Goal: Ask a question

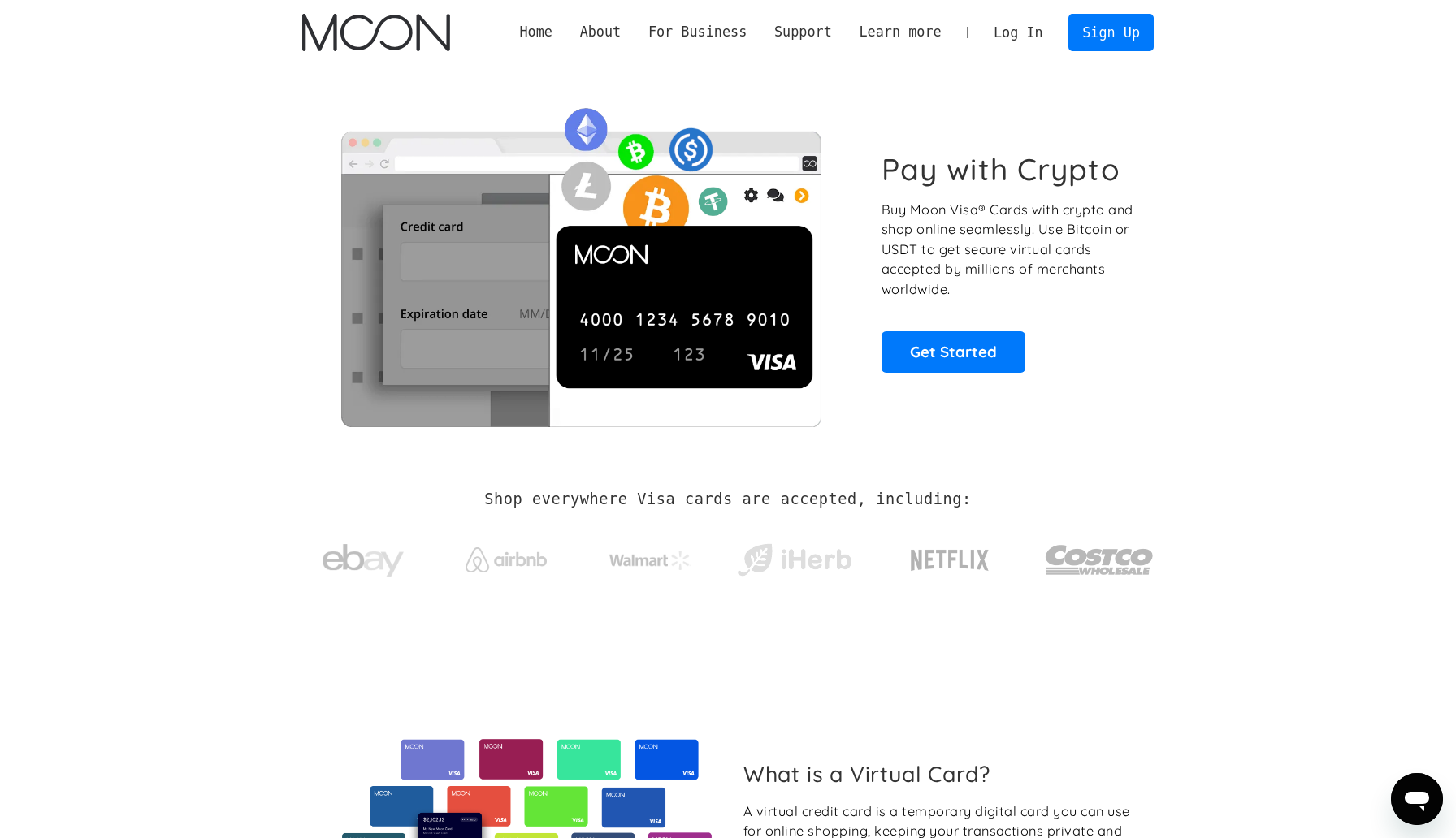
click at [1031, 37] on link "Log In" at bounding box center [1018, 32] width 76 height 35
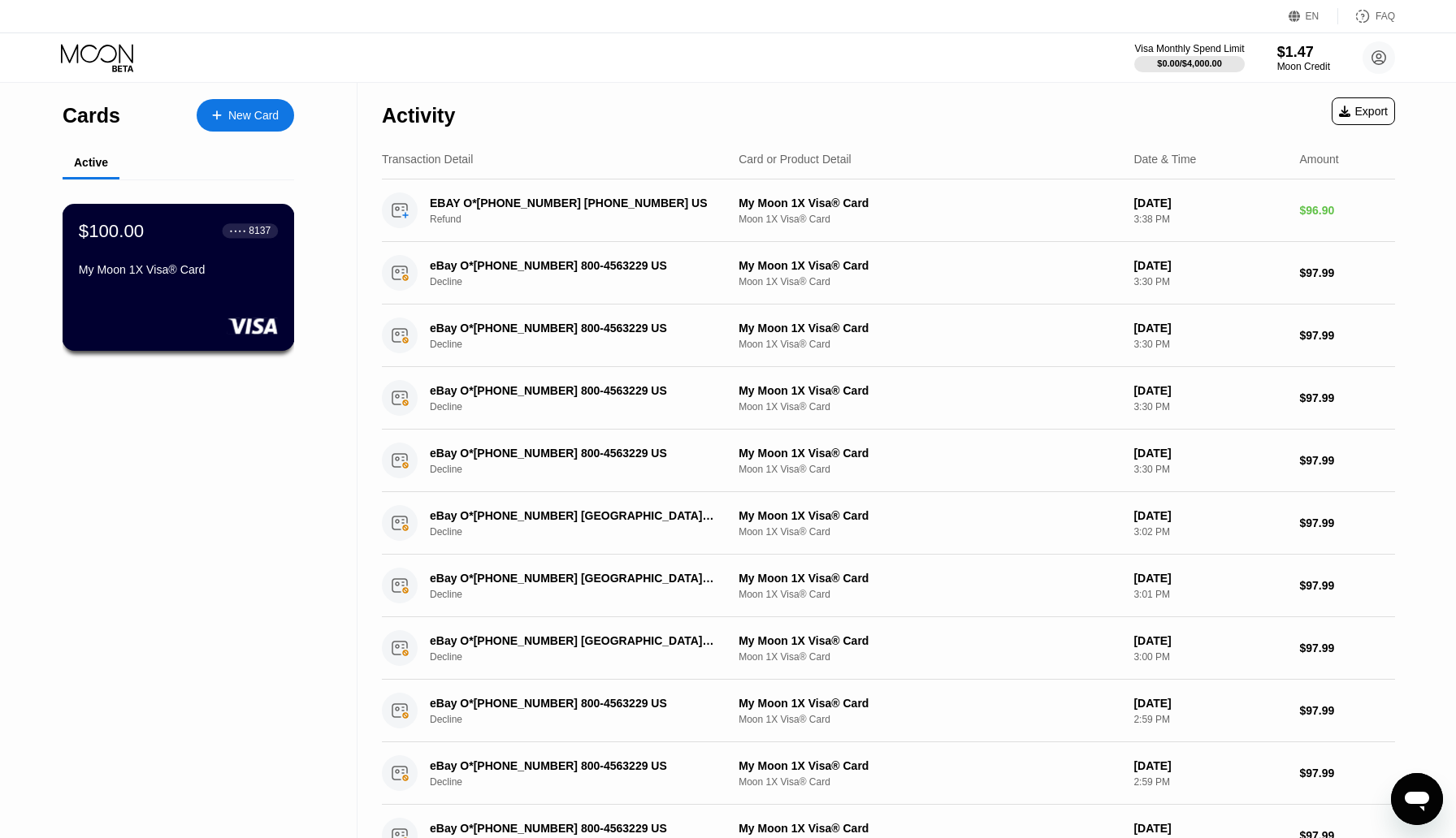
click at [124, 332] on div at bounding box center [178, 325] width 199 height 16
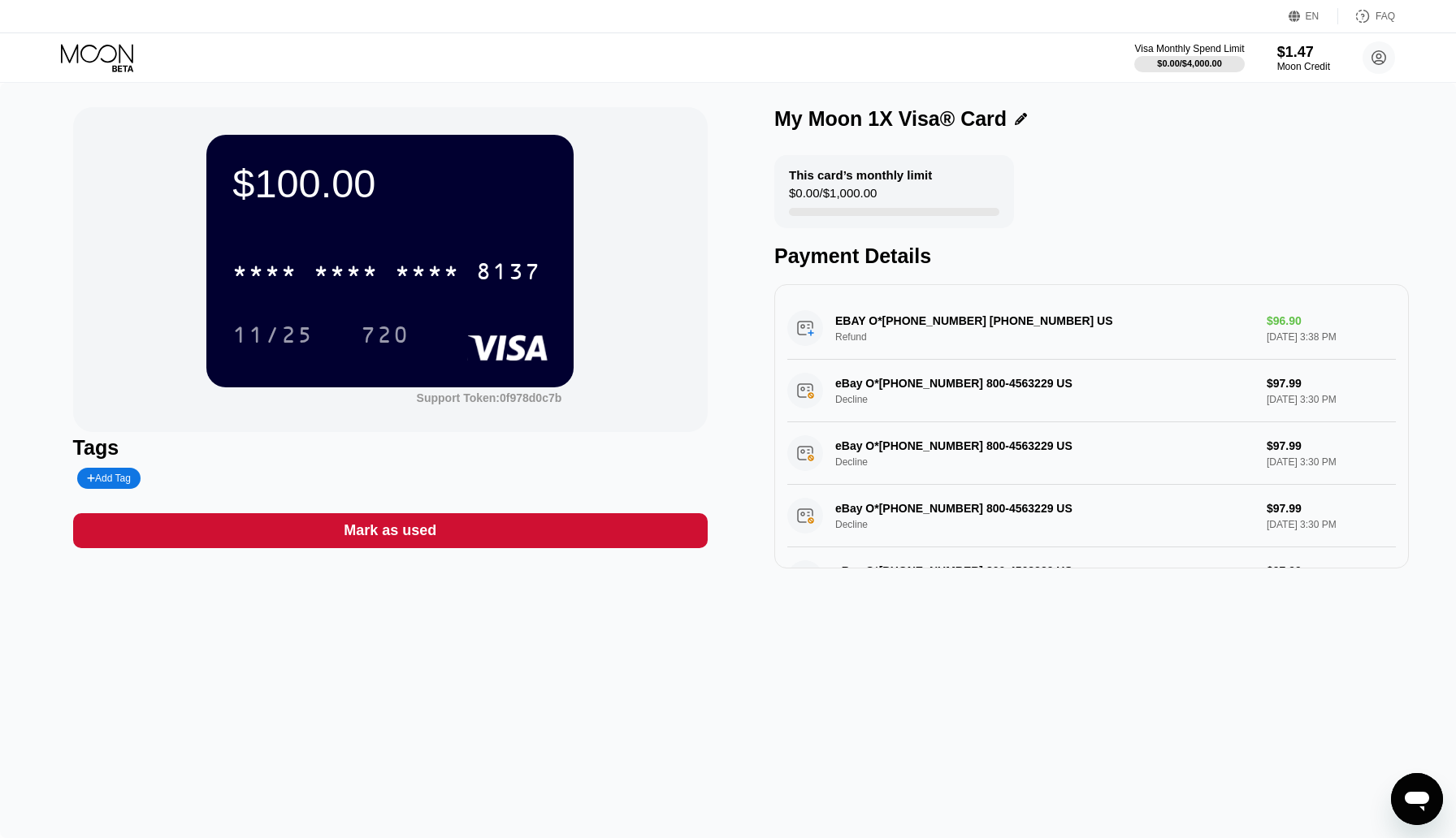
click at [913, 336] on div "EBAY O*09-13559-71668 800-456-3229 US Refund $96.90 Sep 11, 2025 3:38 PM" at bounding box center [1091, 328] width 609 height 63
click at [967, 325] on div "EBAY O*09-13559-71668 800-456-3229 US Refund $96.90 Sep 11, 2025 3:38 PM" at bounding box center [1091, 328] width 609 height 63
click at [1275, 326] on div "EBAY O*09-13559-71668 800-456-3229 US Refund $96.90 Sep 11, 2025 3:38 PM" at bounding box center [1091, 328] width 609 height 63
click at [1259, 332] on div "EBAY O*09-13559-71668 800-456-3229 US Refund $96.90 Sep 11, 2025 3:38 PM" at bounding box center [1091, 328] width 609 height 63
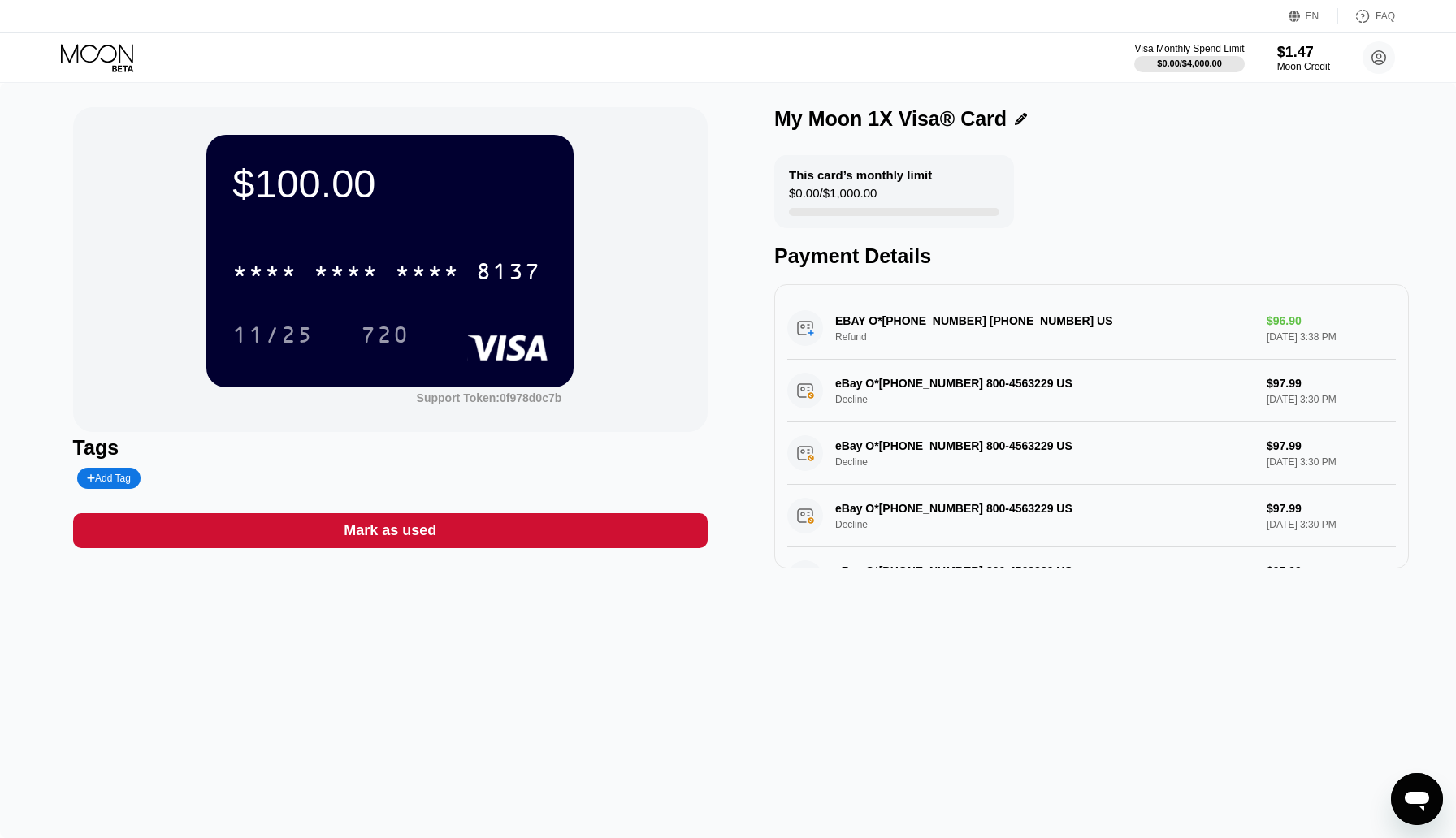
click at [1259, 332] on div "EBAY O*09-13559-71668 800-456-3229 US Refund $96.90 Sep 11, 2025 3:38 PM" at bounding box center [1091, 328] width 609 height 63
click at [107, 477] on div "Add Tag" at bounding box center [108, 478] width 43 height 12
click at [323, 454] on div "Tags" at bounding box center [390, 448] width 634 height 24
click at [87, 246] on div "$100.00 * * * * * * * * * * * * 8137 11/25 720 Support Token: 0f978d0c7b" at bounding box center [390, 270] width 634 height 325
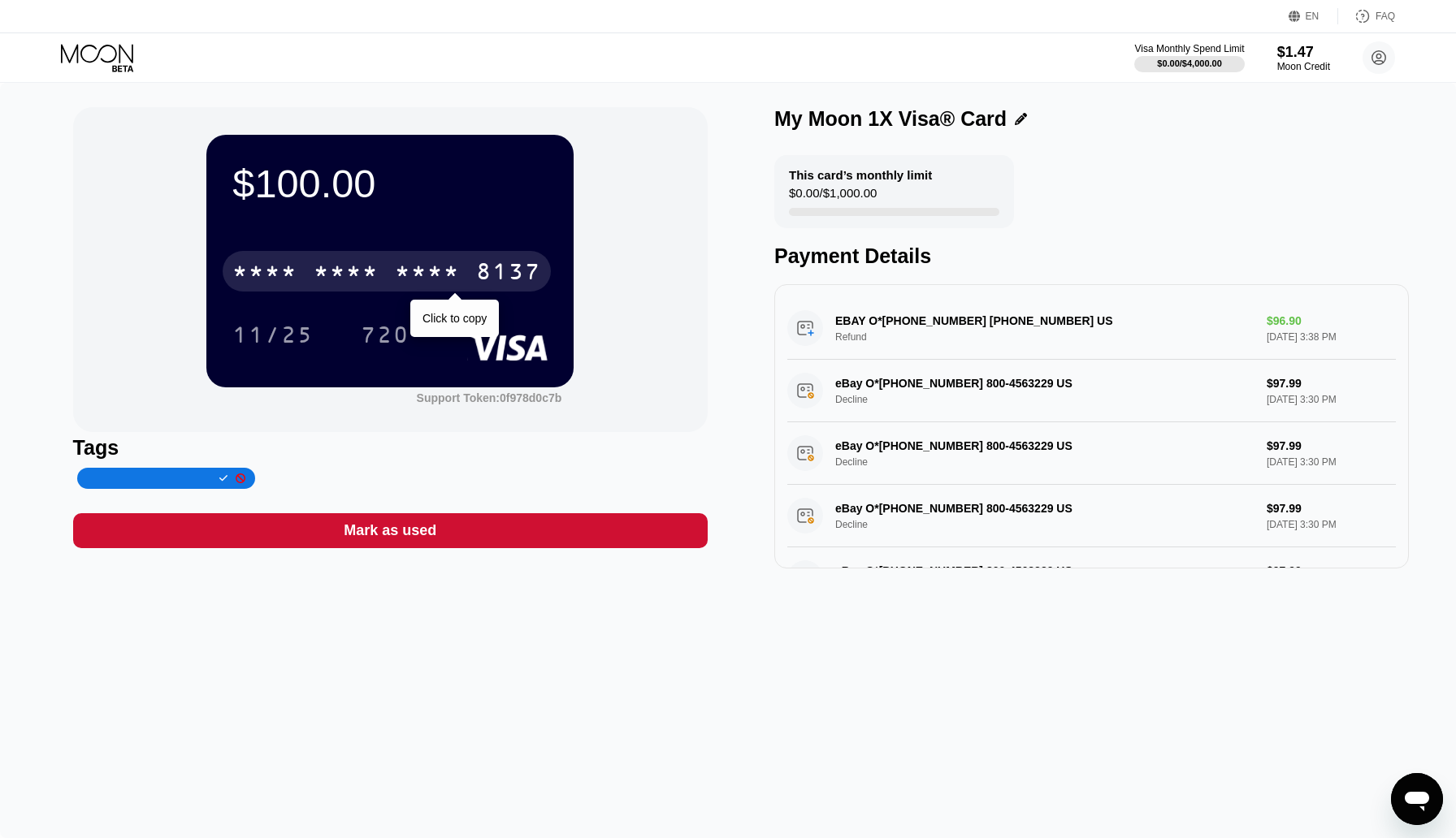
click at [516, 265] on div "8137" at bounding box center [508, 273] width 65 height 26
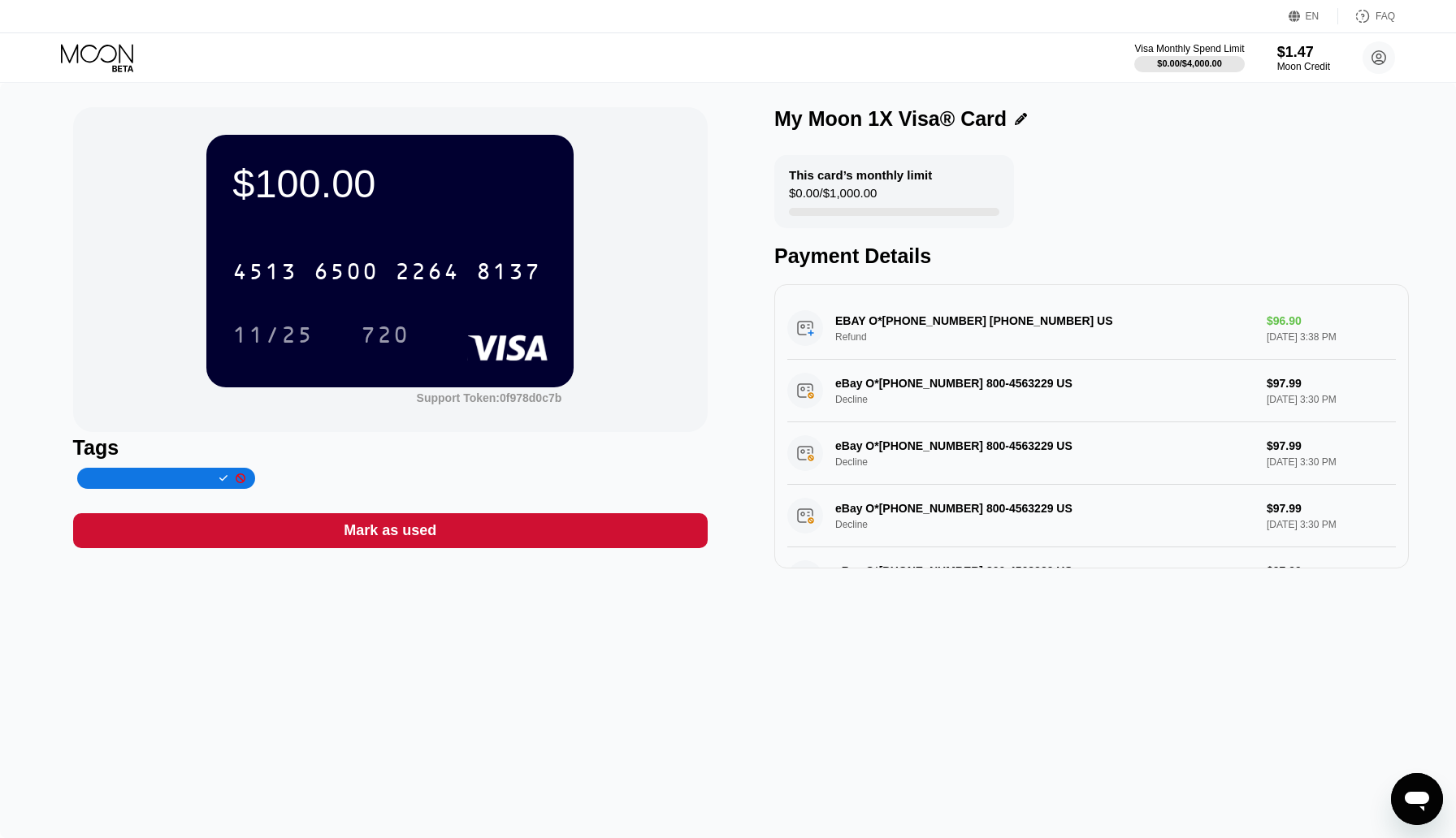
click at [925, 328] on div "EBAY O*09-13559-71668 800-456-3229 US Refund $96.90 Sep 11, 2025 3:38 PM" at bounding box center [1091, 328] width 609 height 63
click at [1019, 324] on div "EBAY O*09-13559-71668 800-456-3229 US Refund $96.90 Sep 11, 2025 3:38 PM" at bounding box center [1091, 328] width 609 height 63
click at [1126, 333] on div "EBAY O*09-13559-71668 800-456-3229 US Refund $96.90 Sep 11, 2025 3:38 PM" at bounding box center [1091, 328] width 609 height 63
click at [1224, 318] on div "EBAY O*09-13559-71668 800-456-3229 US Refund $96.90 Sep 11, 2025 3:38 PM" at bounding box center [1091, 328] width 609 height 63
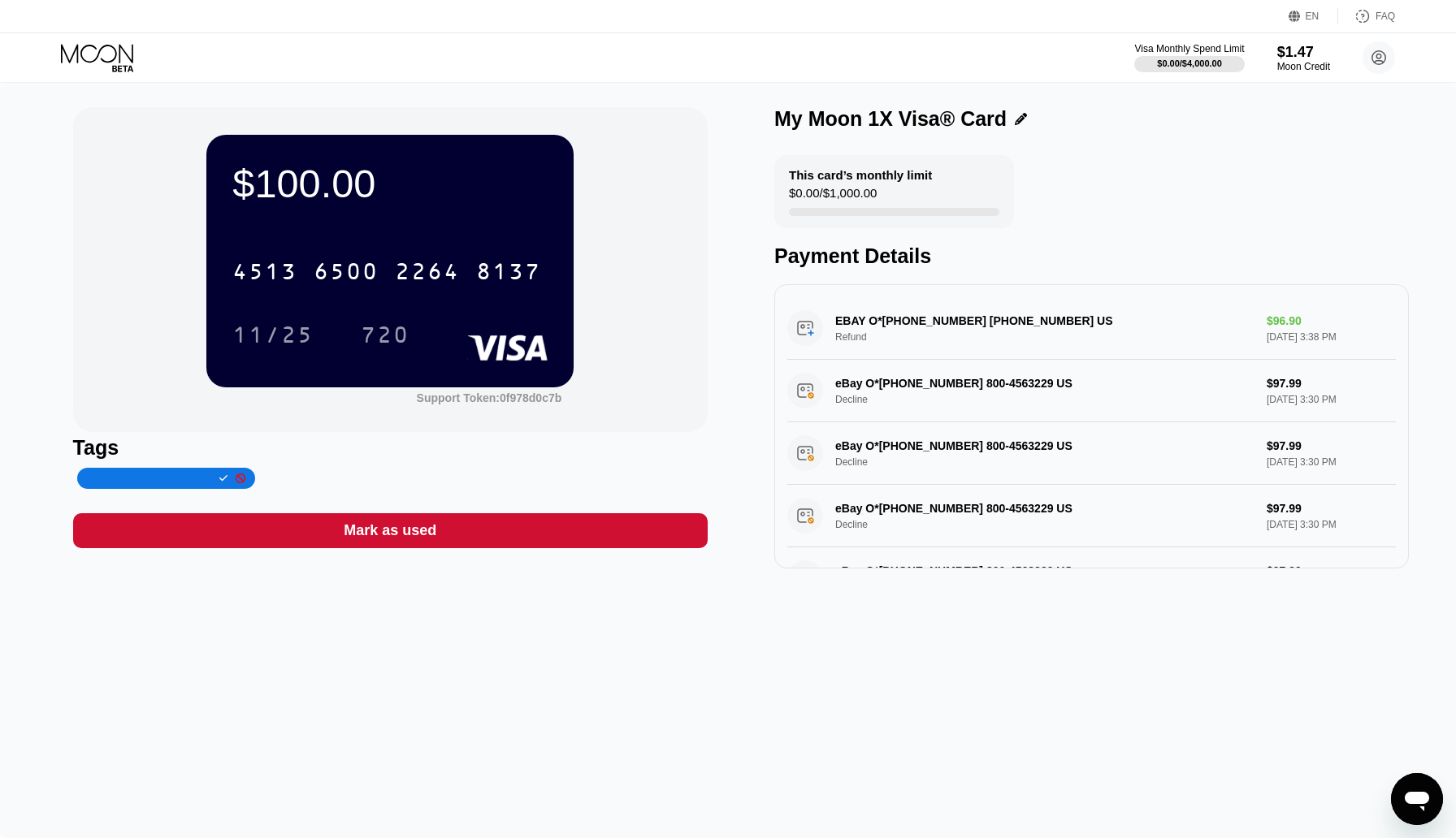
click at [1224, 318] on div "EBAY O*09-13559-71668 800-456-3229 US Refund $96.90 Sep 11, 2025 3:38 PM" at bounding box center [1091, 328] width 609 height 63
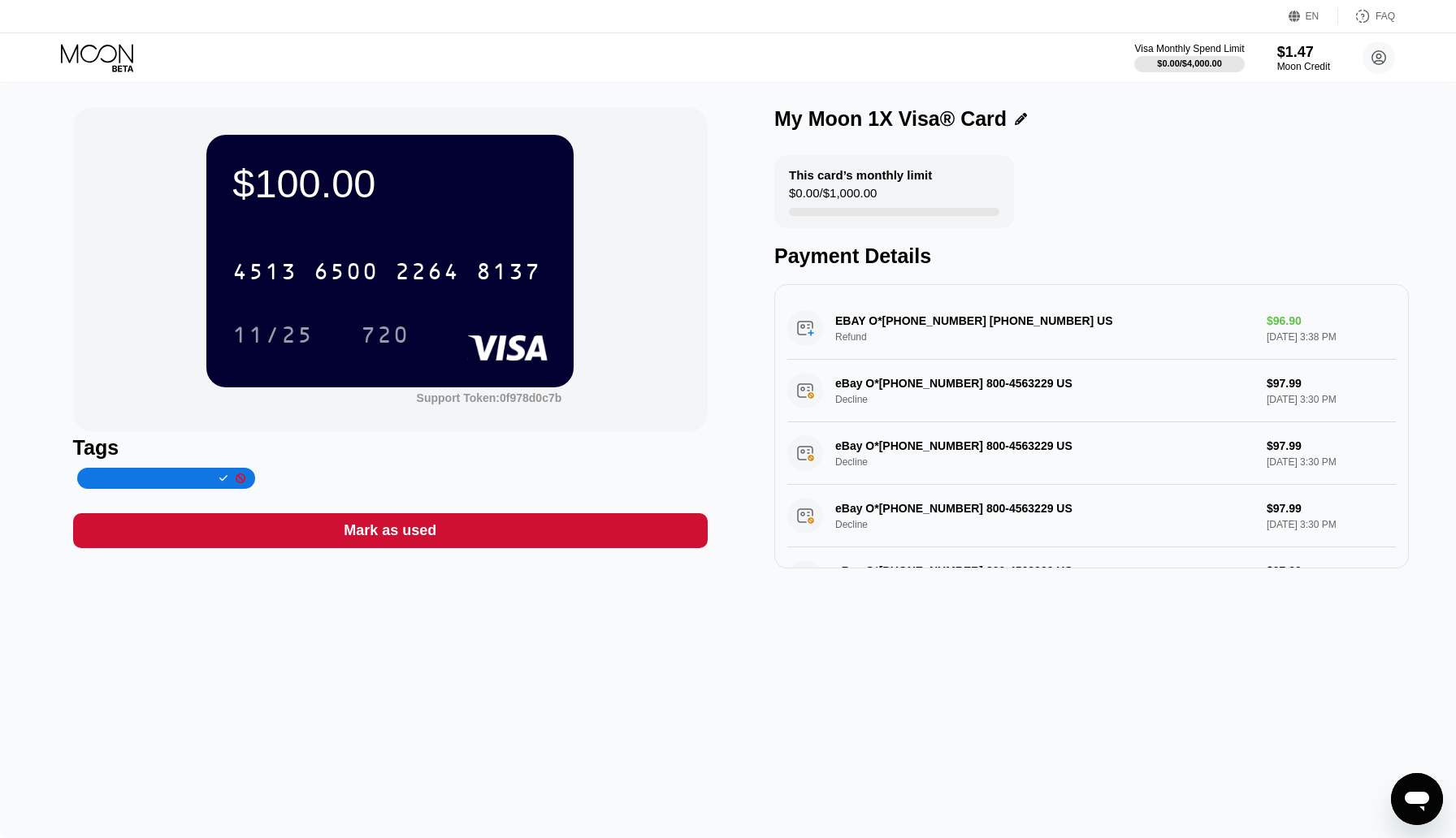
click at [1224, 318] on div "EBAY O*09-13559-71668 800-456-3229 US Refund $96.90 Sep 11, 2025 3:38 PM" at bounding box center [1091, 328] width 609 height 63
click at [1381, 65] on circle at bounding box center [1379, 58] width 33 height 33
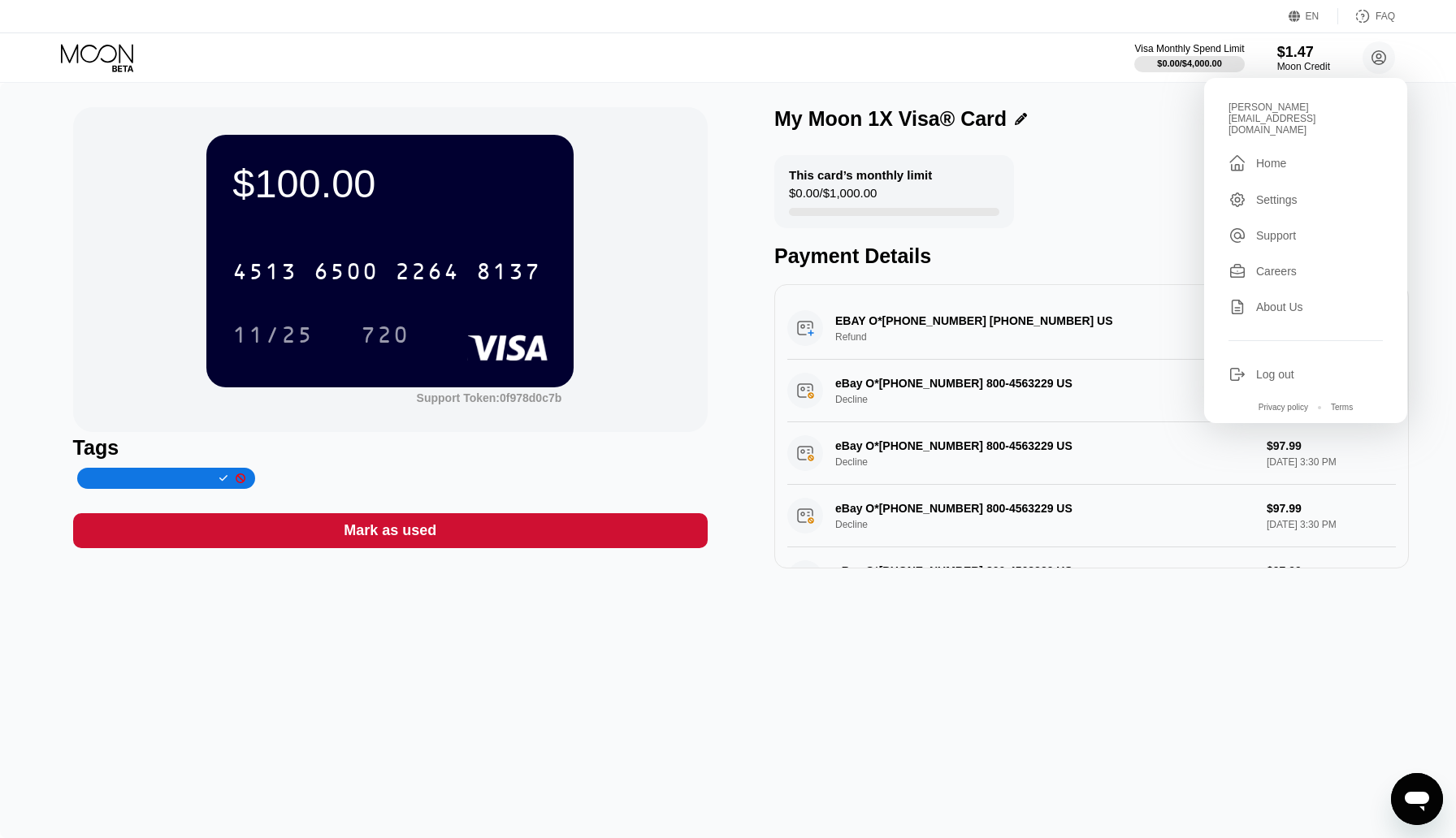
click at [1196, 208] on div "This card’s monthly limit $0.00 / $1,000.00 Payment Details" at bounding box center [1091, 211] width 634 height 113
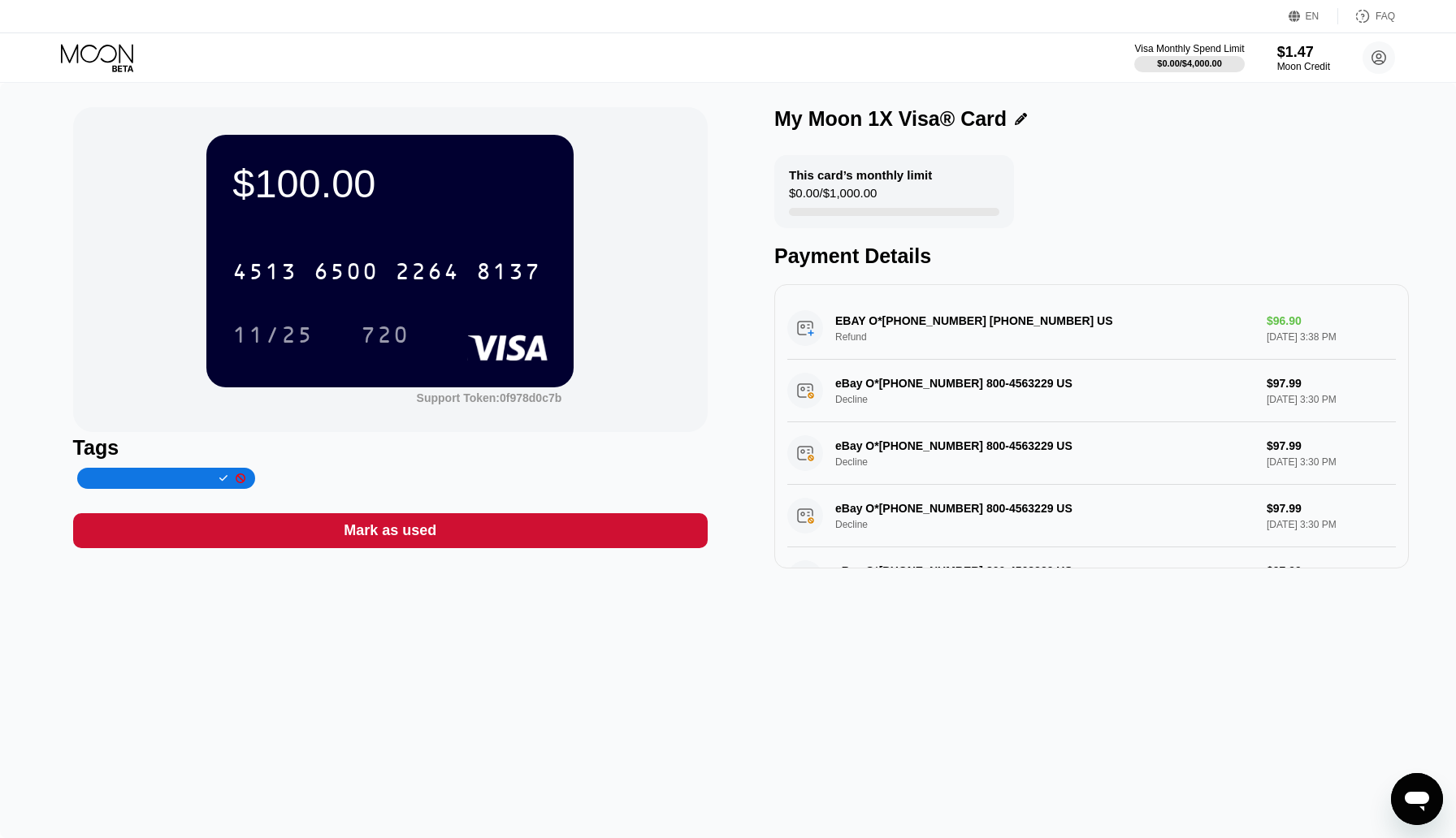
click at [1412, 785] on icon "Open messaging window" at bounding box center [1417, 799] width 29 height 29
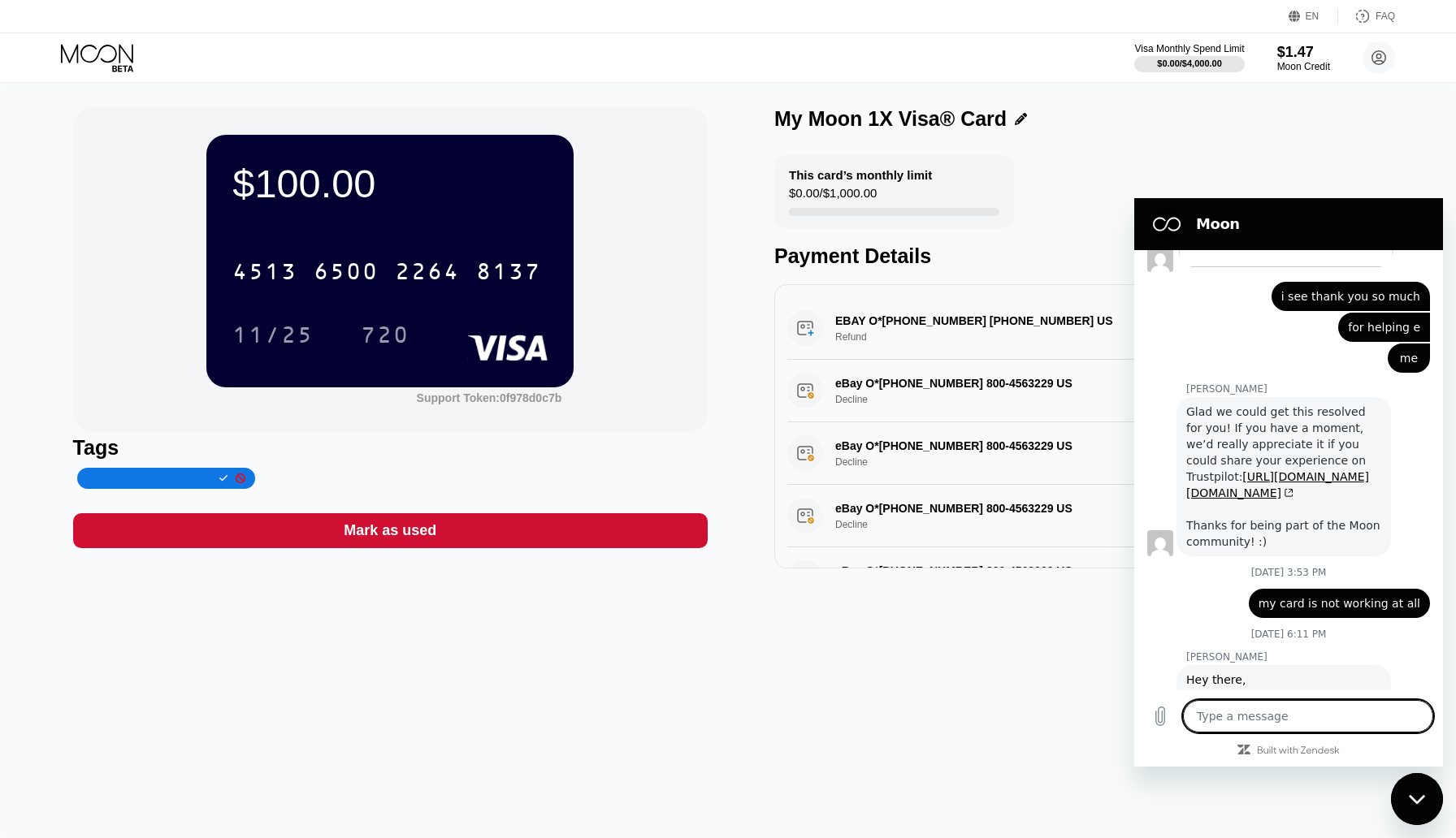
scroll to position [2040, 0]
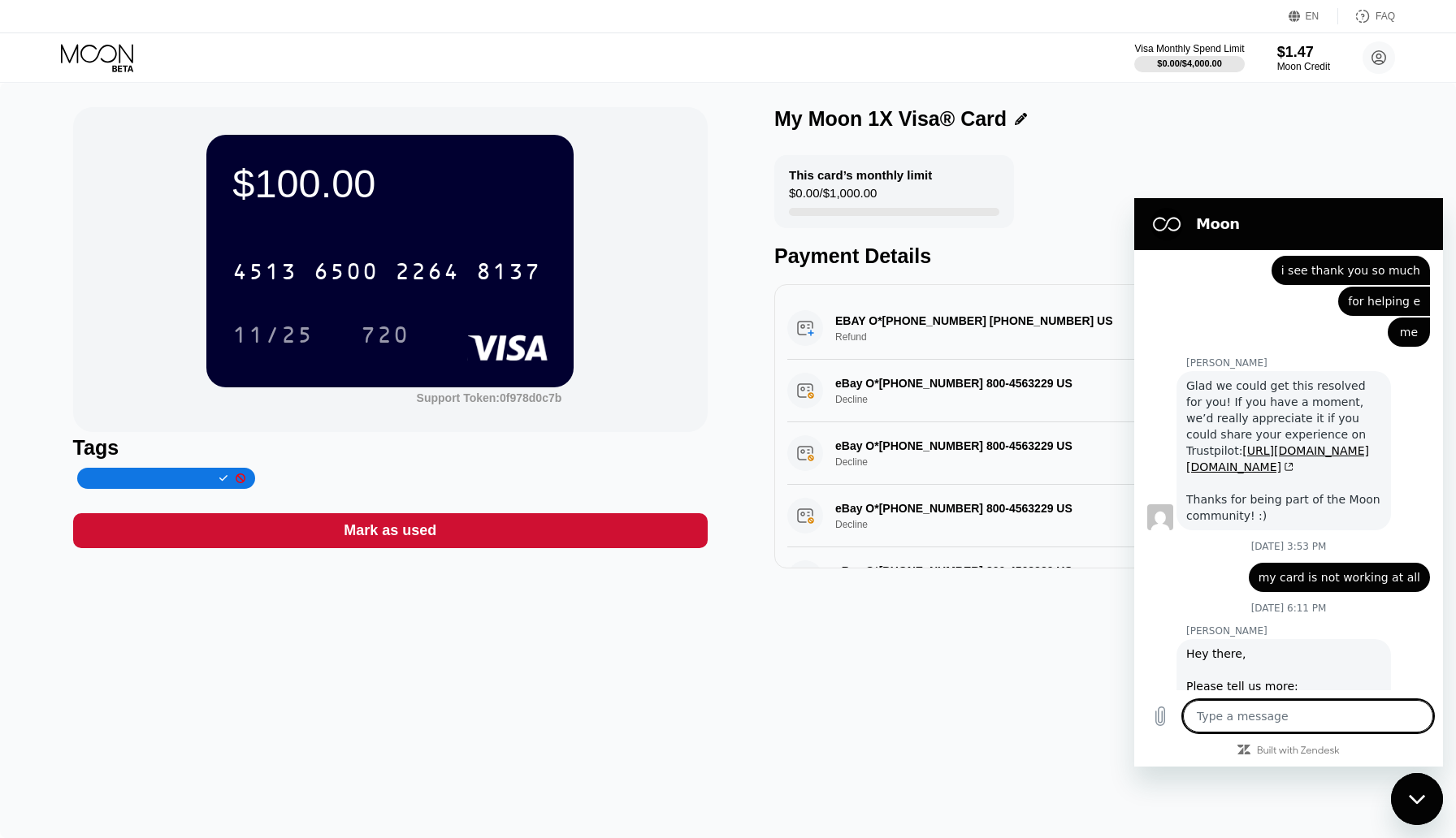
click at [1252, 724] on textarea at bounding box center [1308, 716] width 250 height 33
type textarea "i"
type textarea "x"
type textarea "i"
type textarea "x"
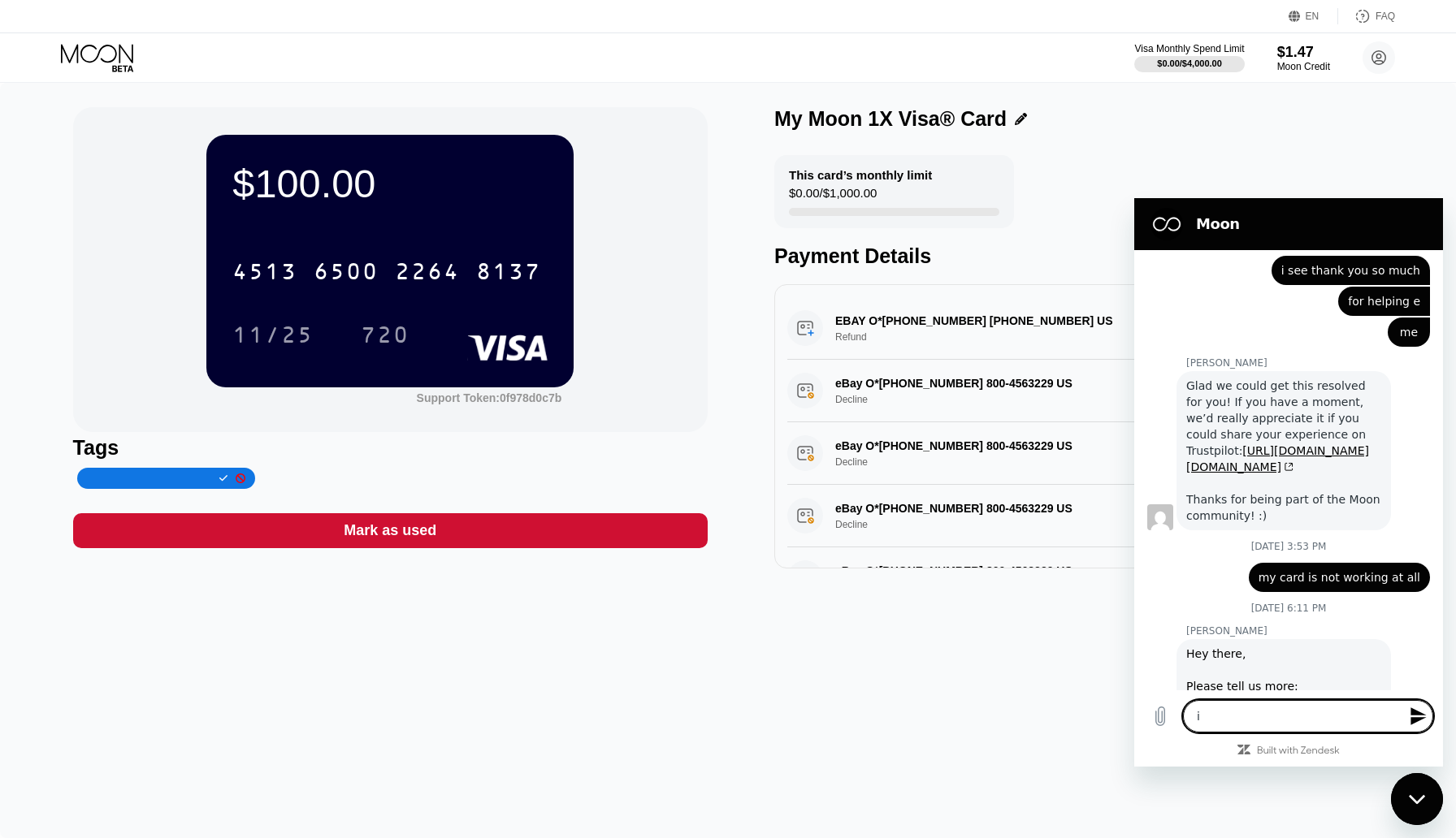
type textarea "i d"
type textarea "x"
type textarea "i do"
type textarea "x"
type textarea "i don"
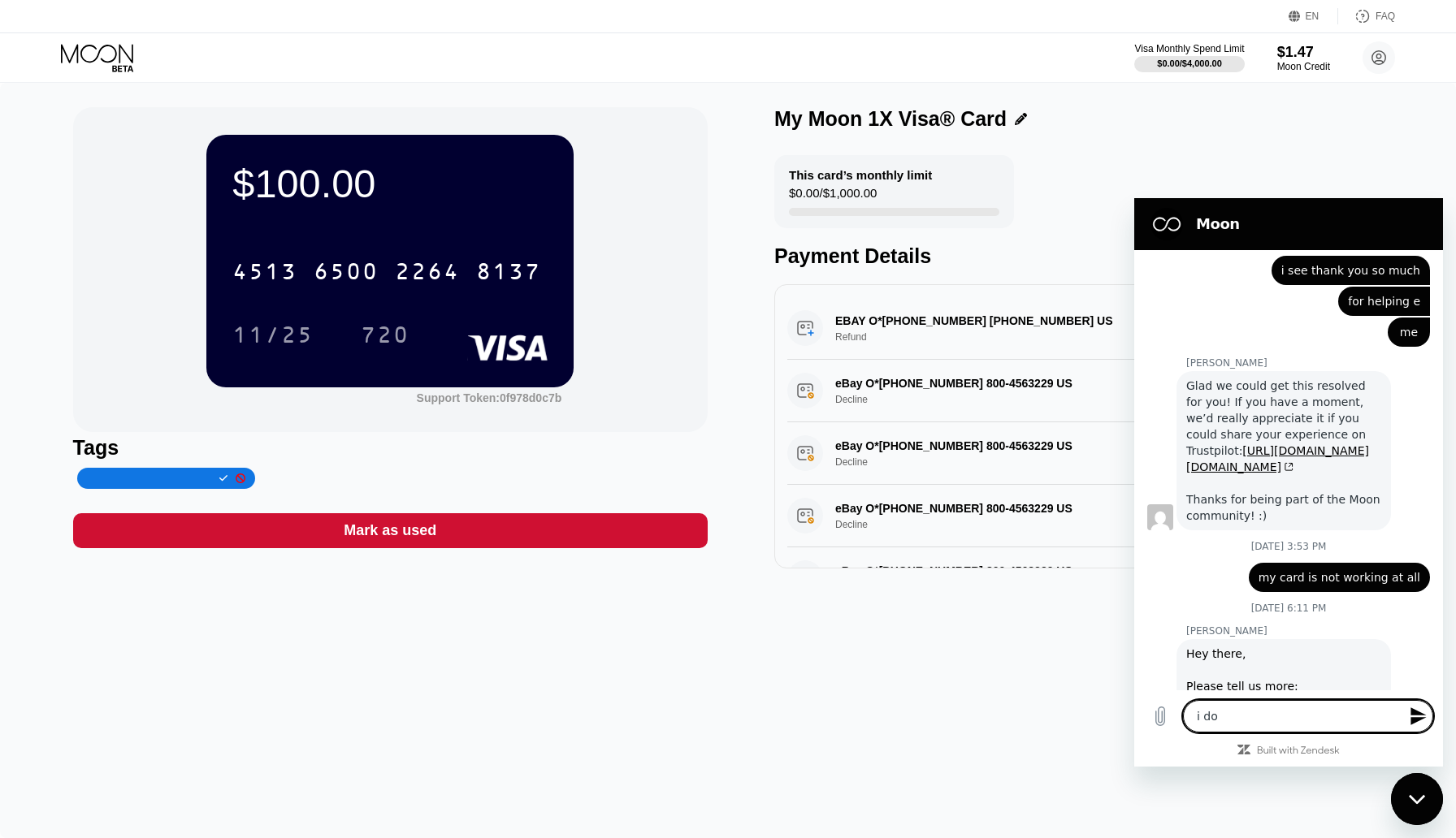
type textarea "x"
type textarea "i dont"
type textarea "x"
type textarea "i dont"
type textarea "x"
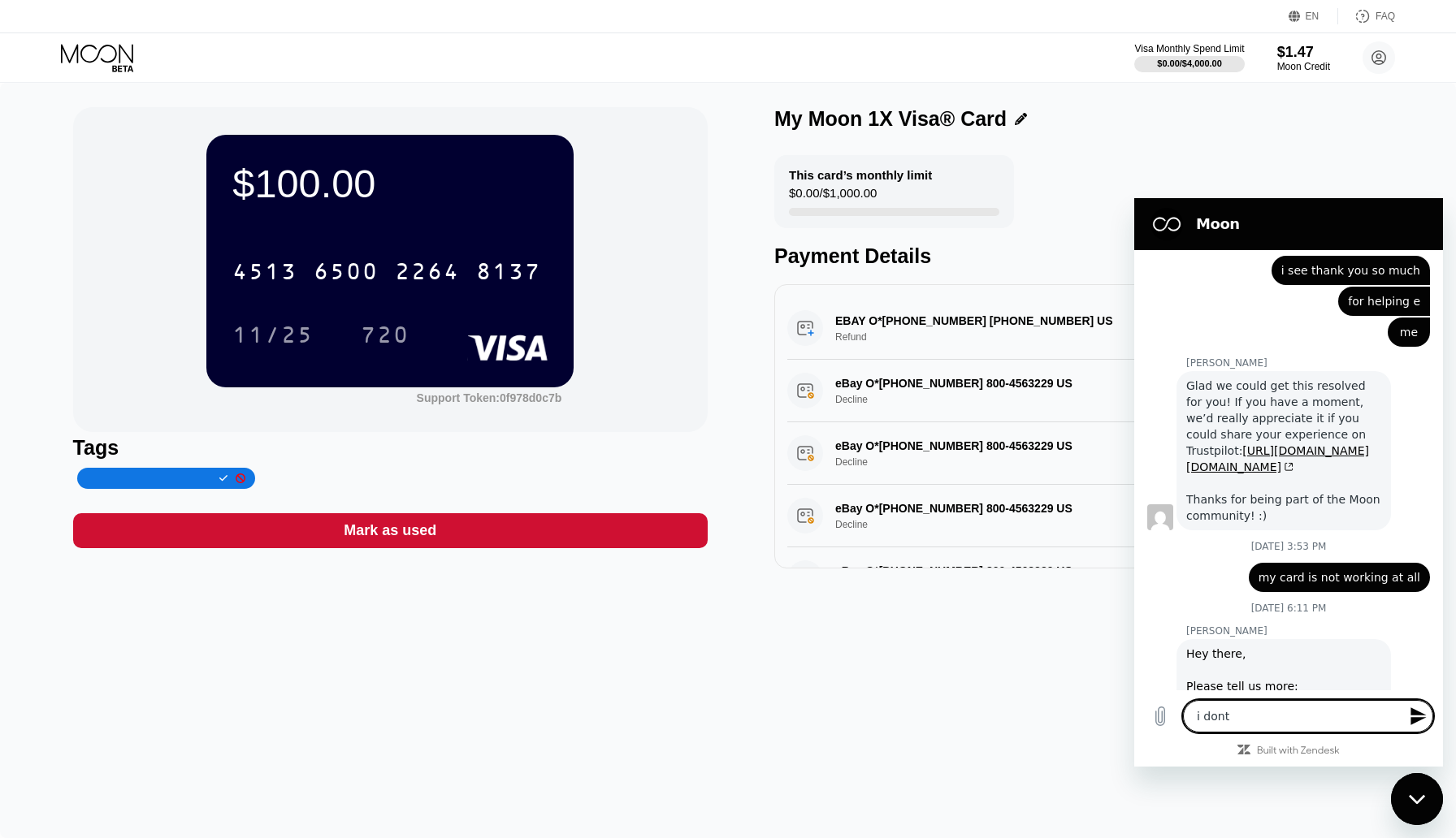
type textarea "i dont k"
type textarea "x"
type textarea "i dont kn"
type textarea "x"
type textarea "i dont kno"
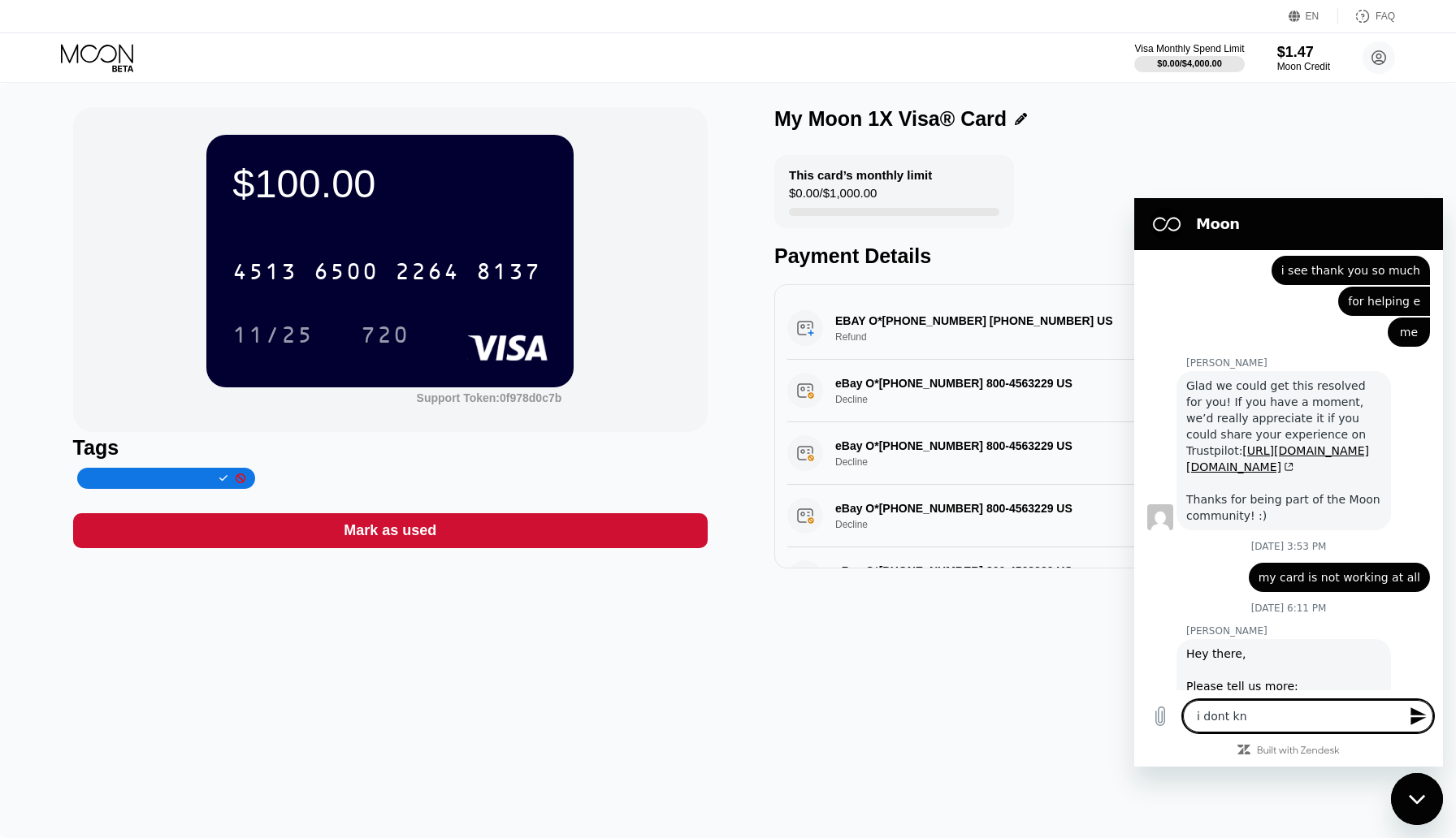
type textarea "x"
type textarea "i dont know"
type textarea "x"
type textarea "i dont know"
type textarea "x"
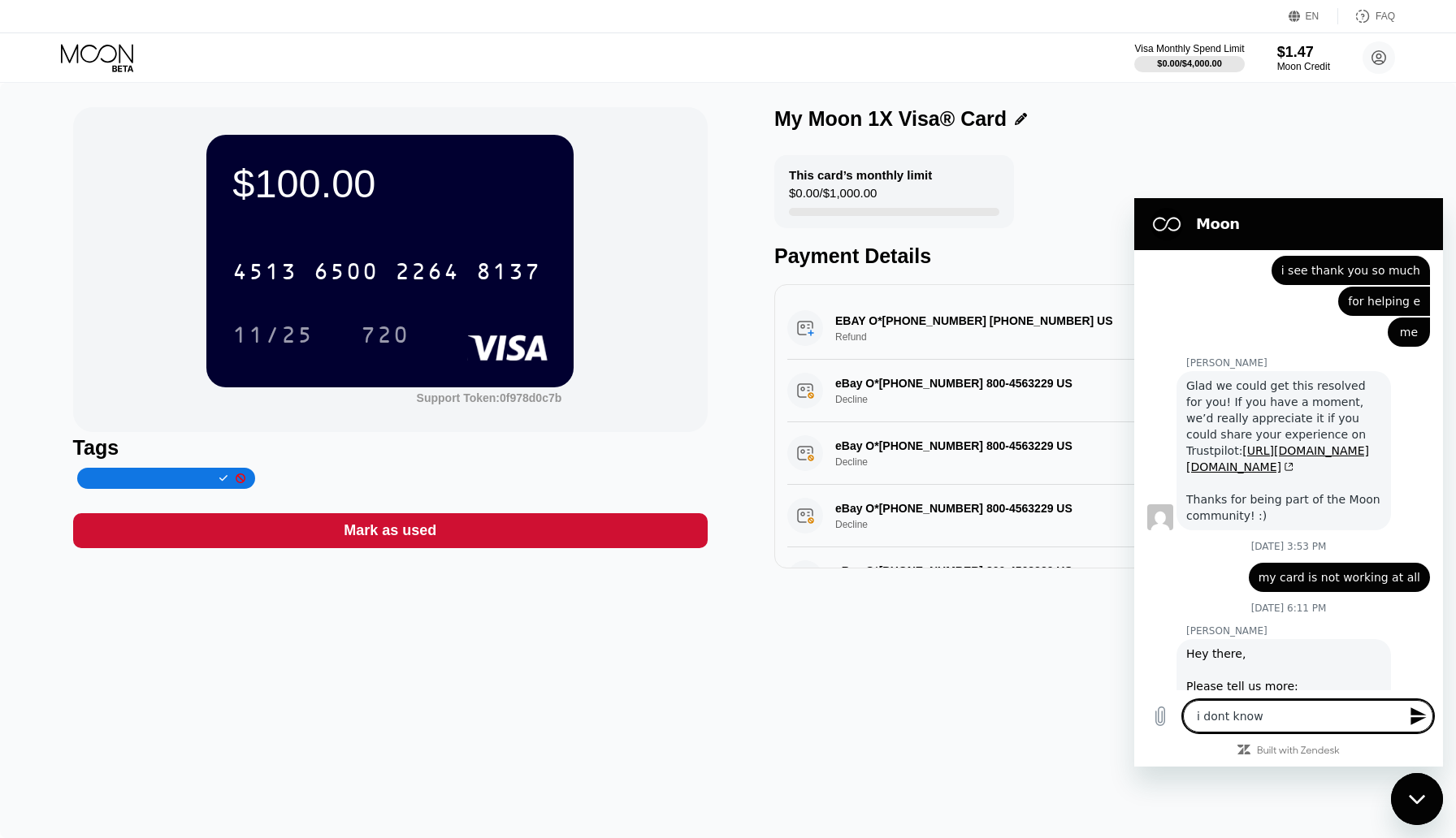
type textarea "i dont know t"
type textarea "x"
type textarea "i dont know th"
type textarea "x"
type textarea "i dont know the"
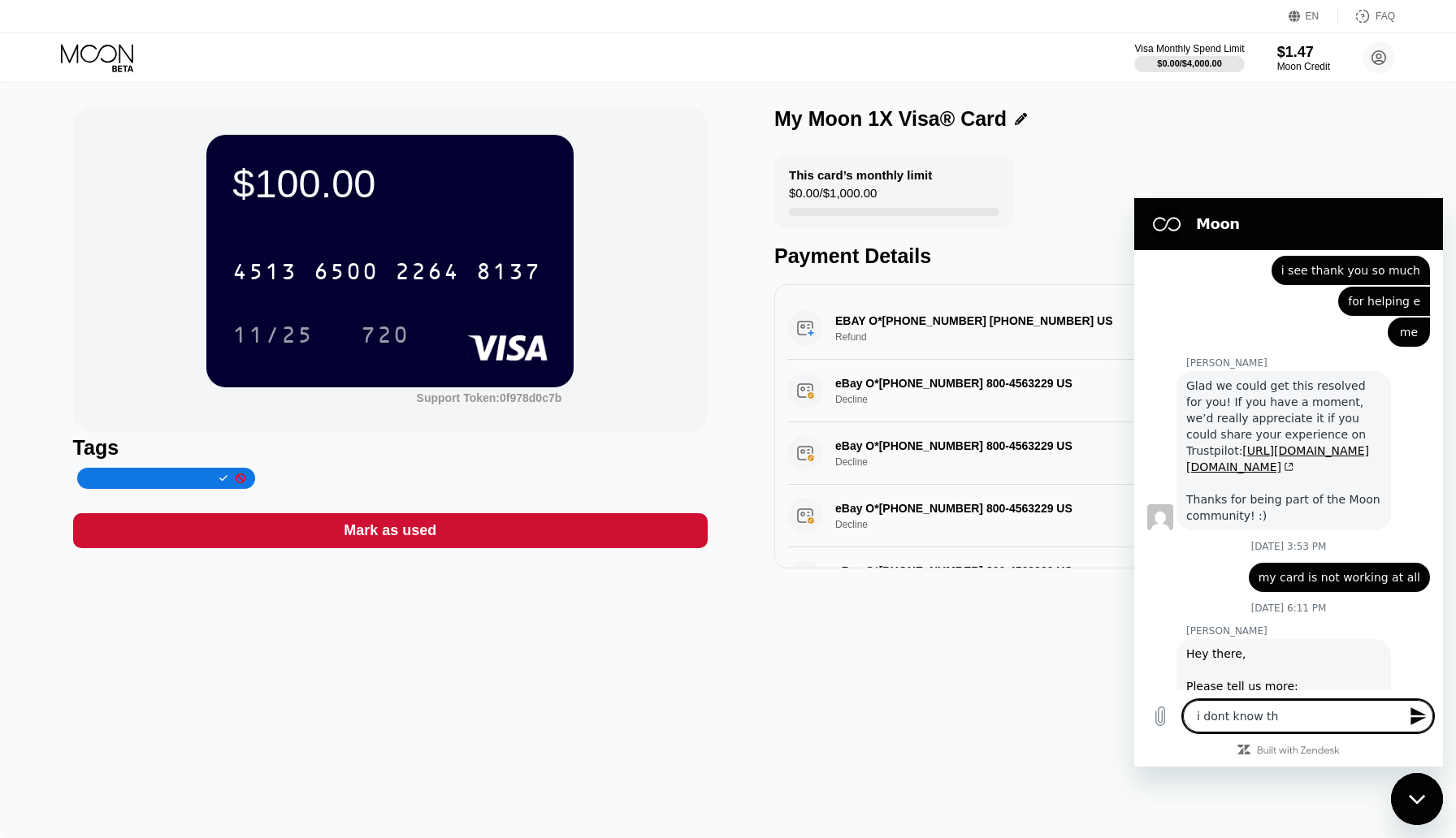
type textarea "x"
type textarea "i dont know the"
type textarea "x"
type textarea "i dont know the t"
type textarea "x"
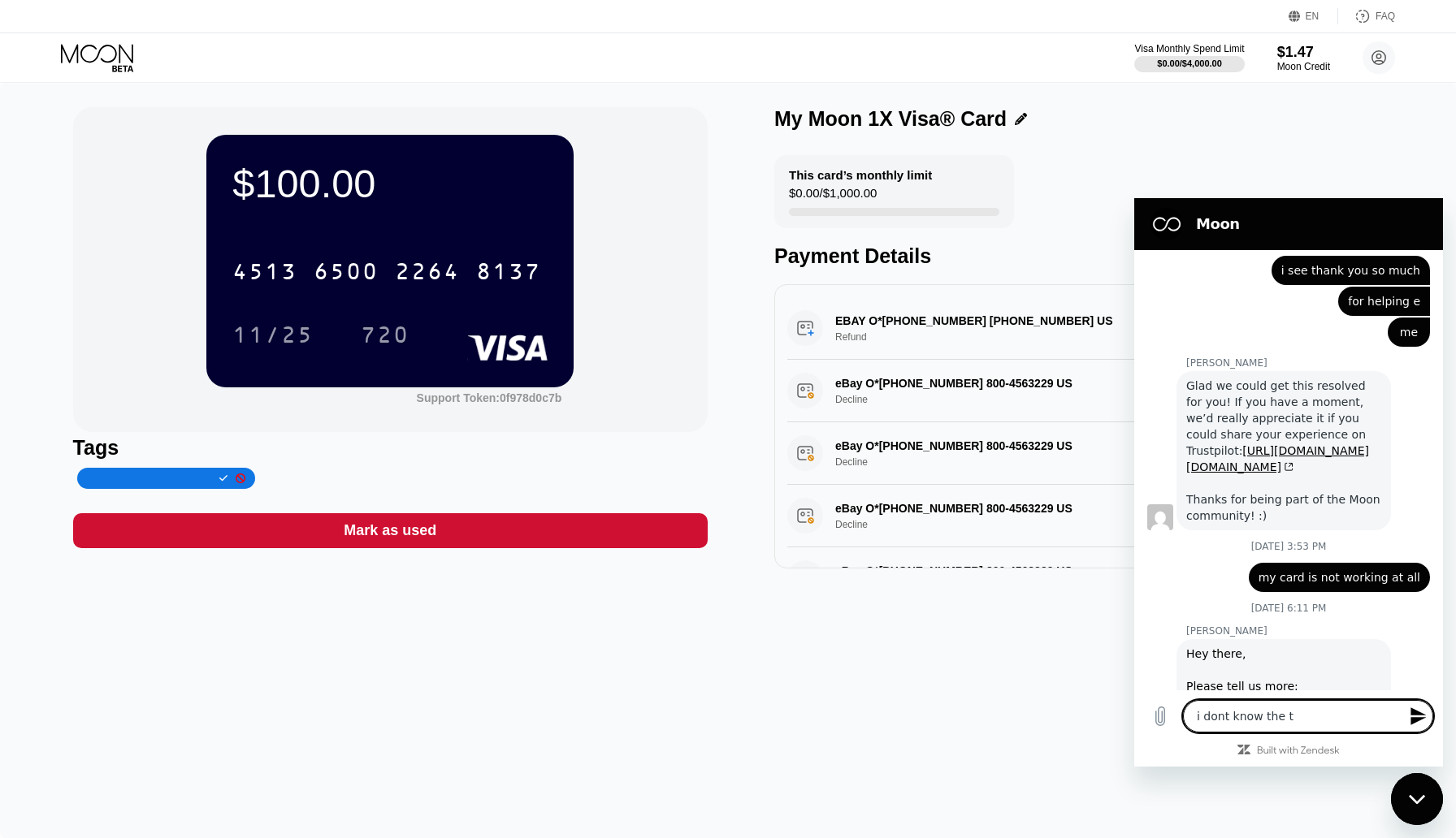
type textarea "i dont know the to"
type textarea "x"
type textarea "i dont know the tok"
type textarea "x"
type textarea "i dont know the toke"
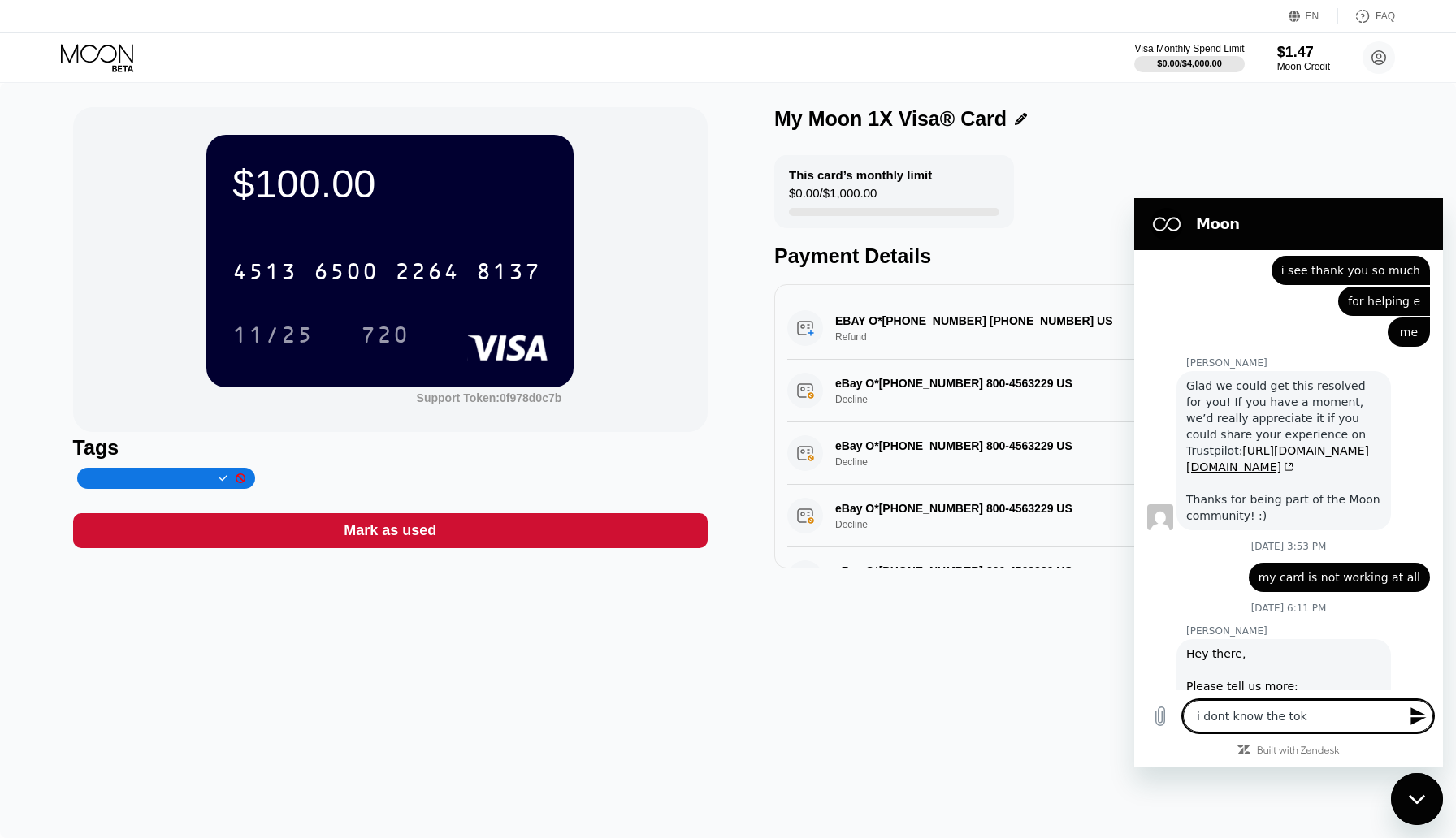
type textarea "x"
type textarea "i dont know the token"
type textarea "x"
type textarea "i dont know the token"
type textarea "x"
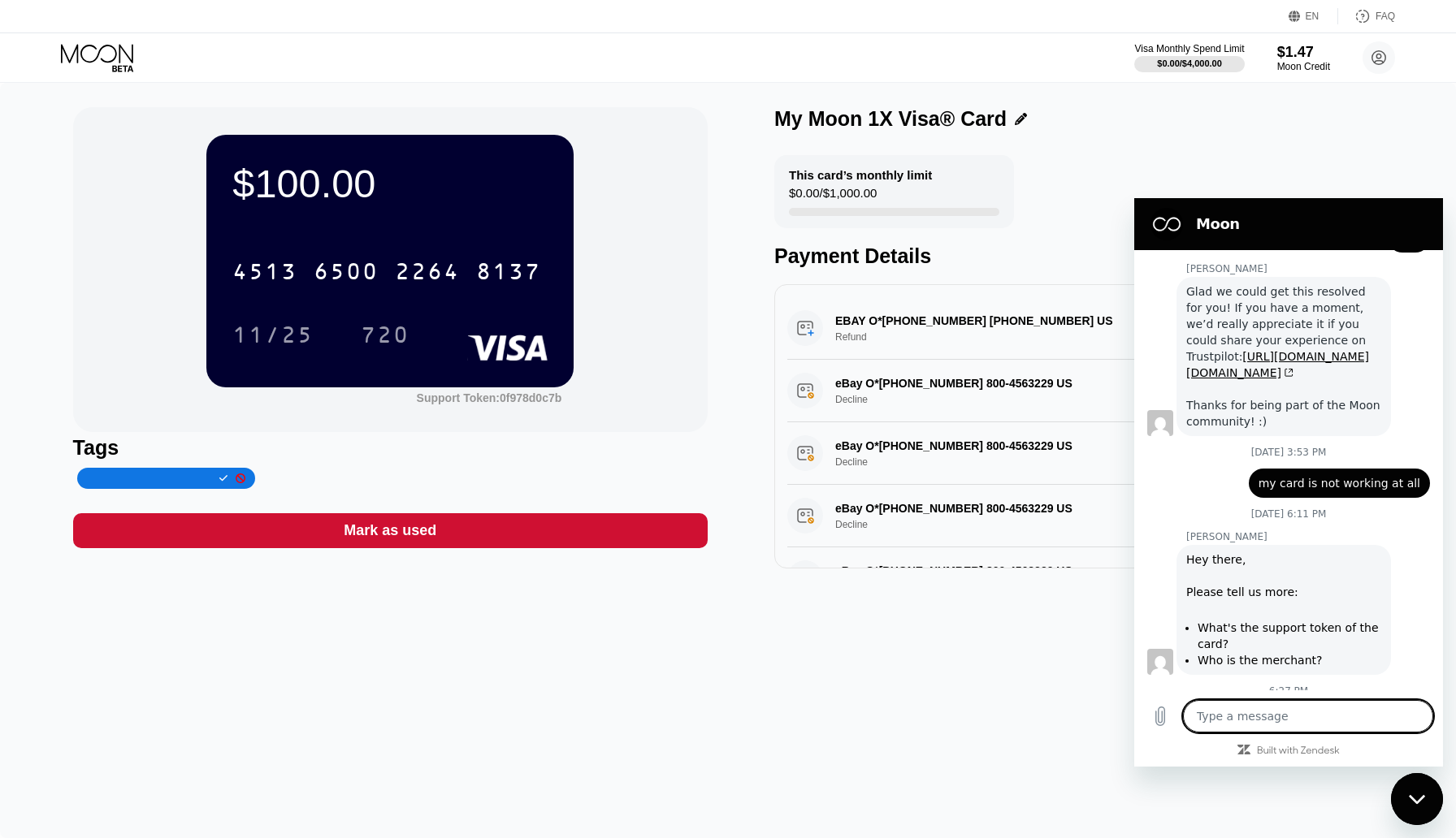
scroll to position [2132, 0]
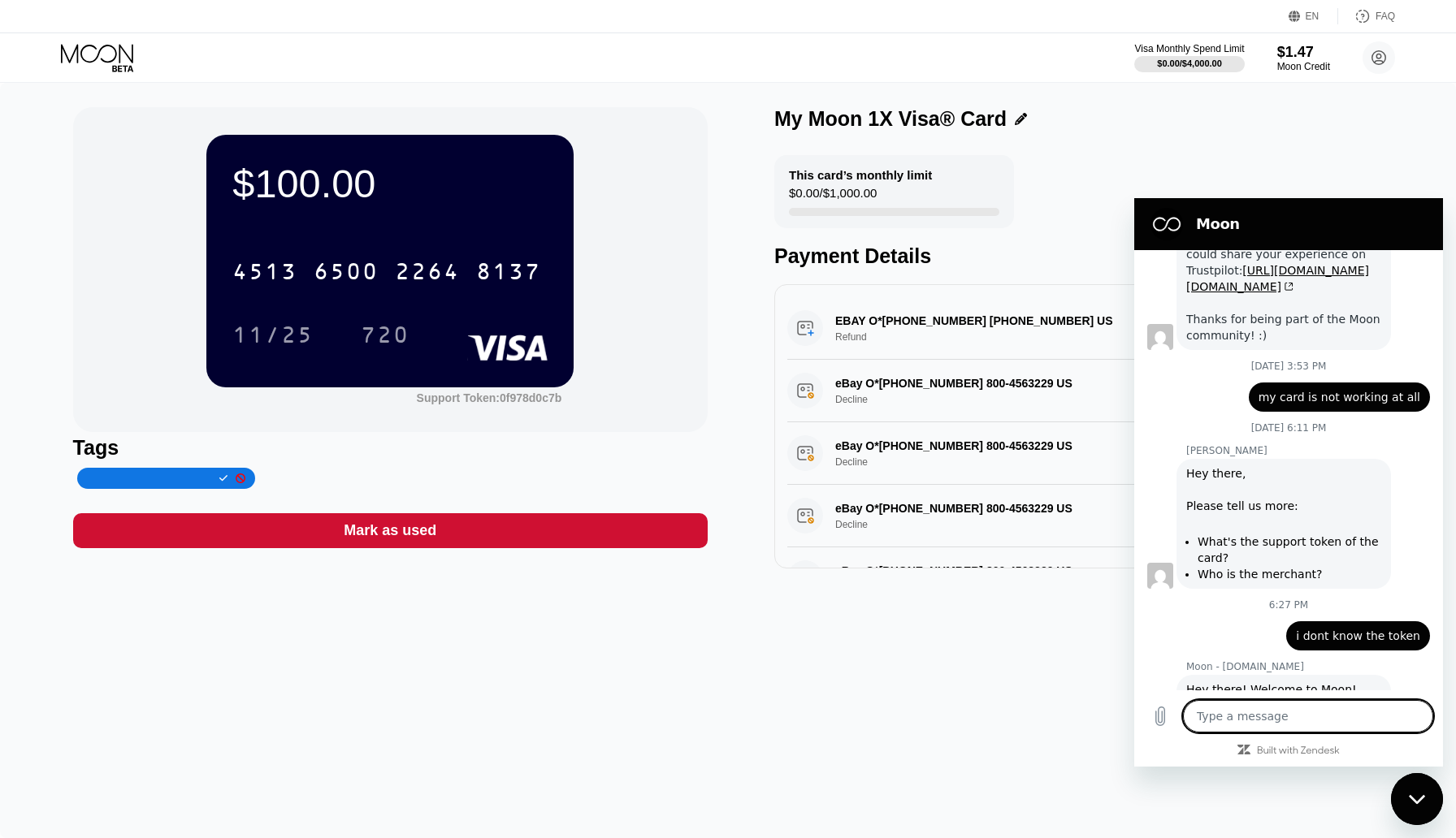
type textarea "x"
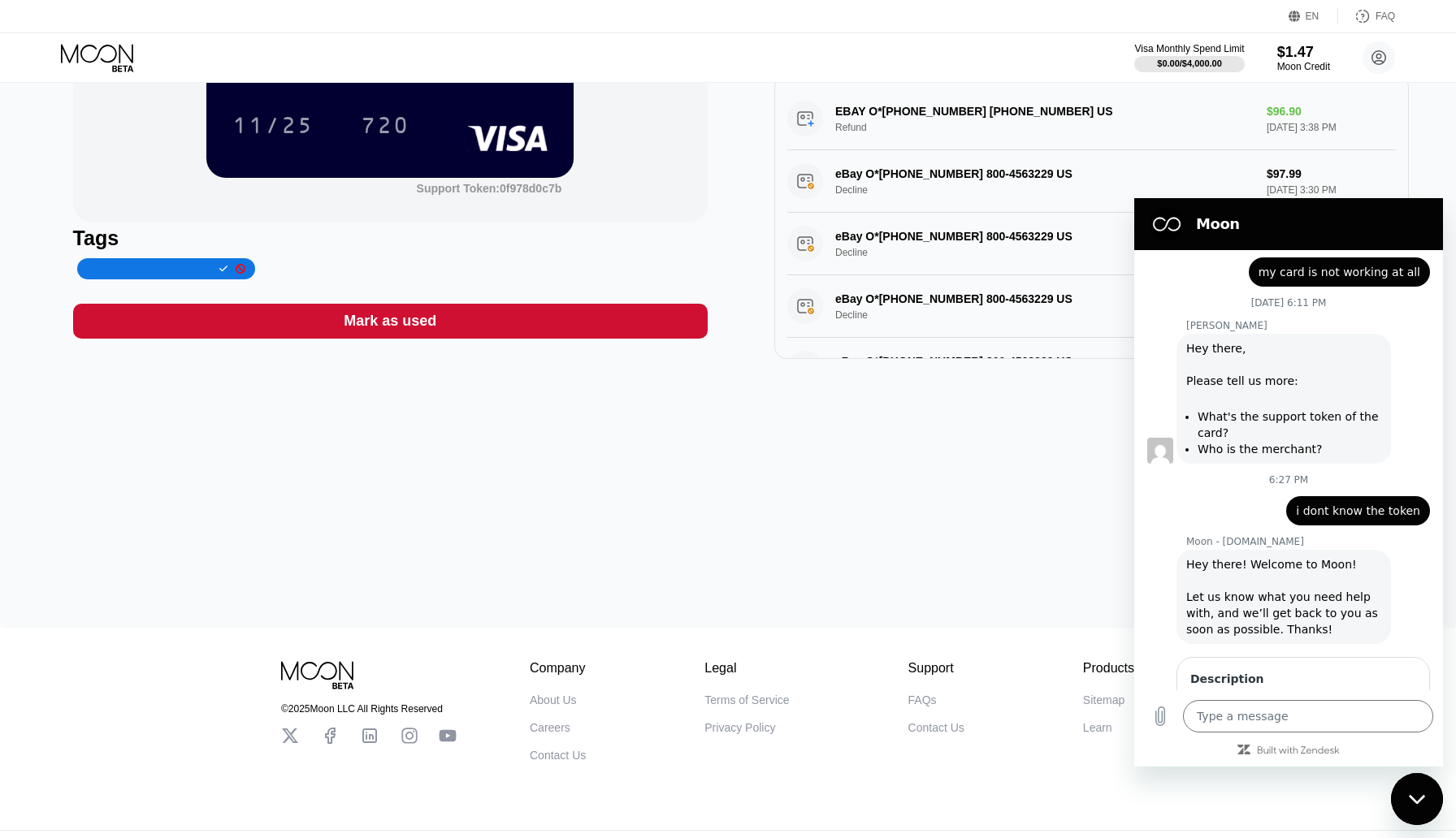
scroll to position [0, 0]
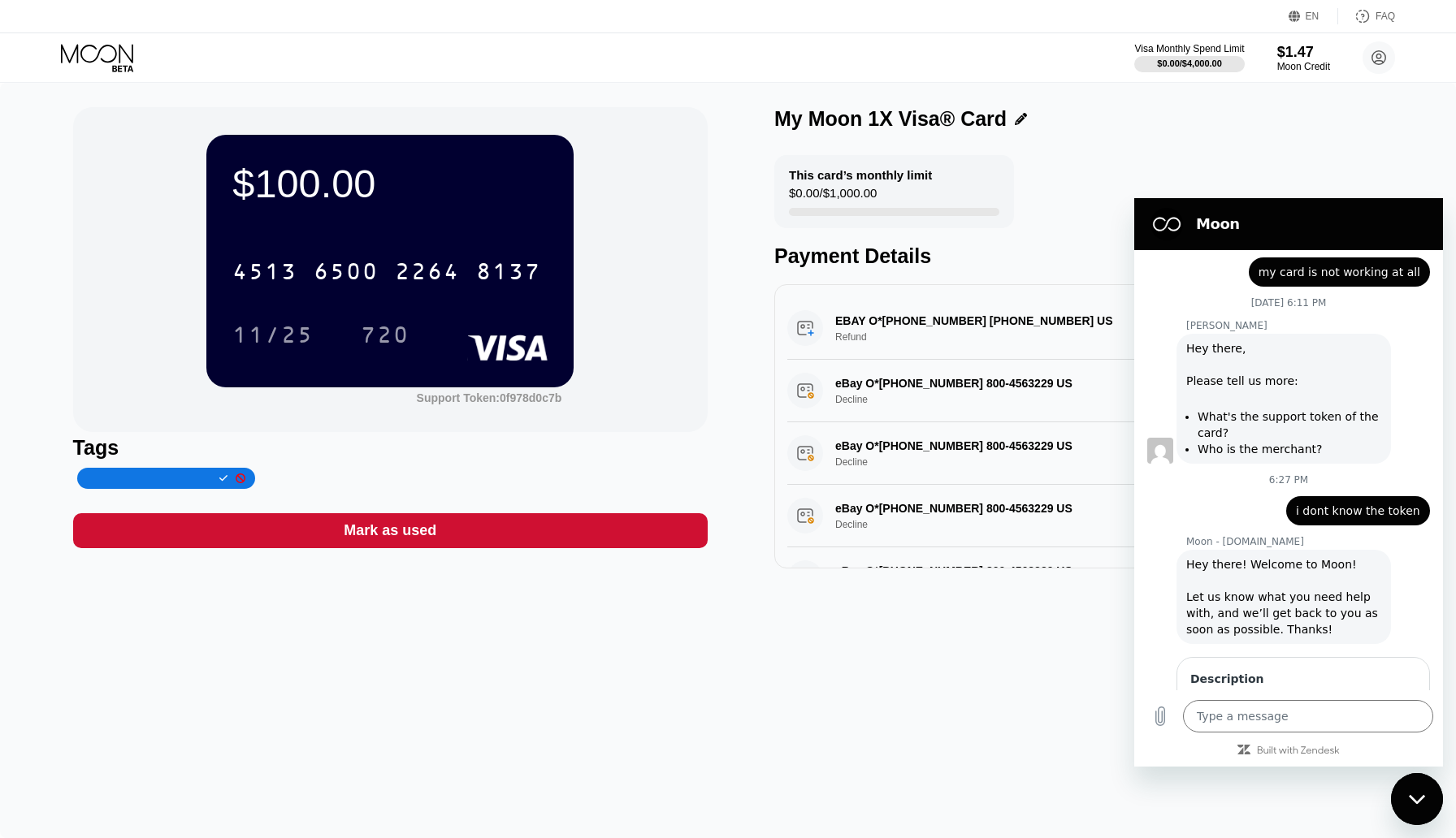
click at [893, 344] on div "EBAY O*09-13559-71668 800-456-3229 US Refund $96.90 Sep 11, 2025 3:38 PM" at bounding box center [1091, 328] width 609 height 63
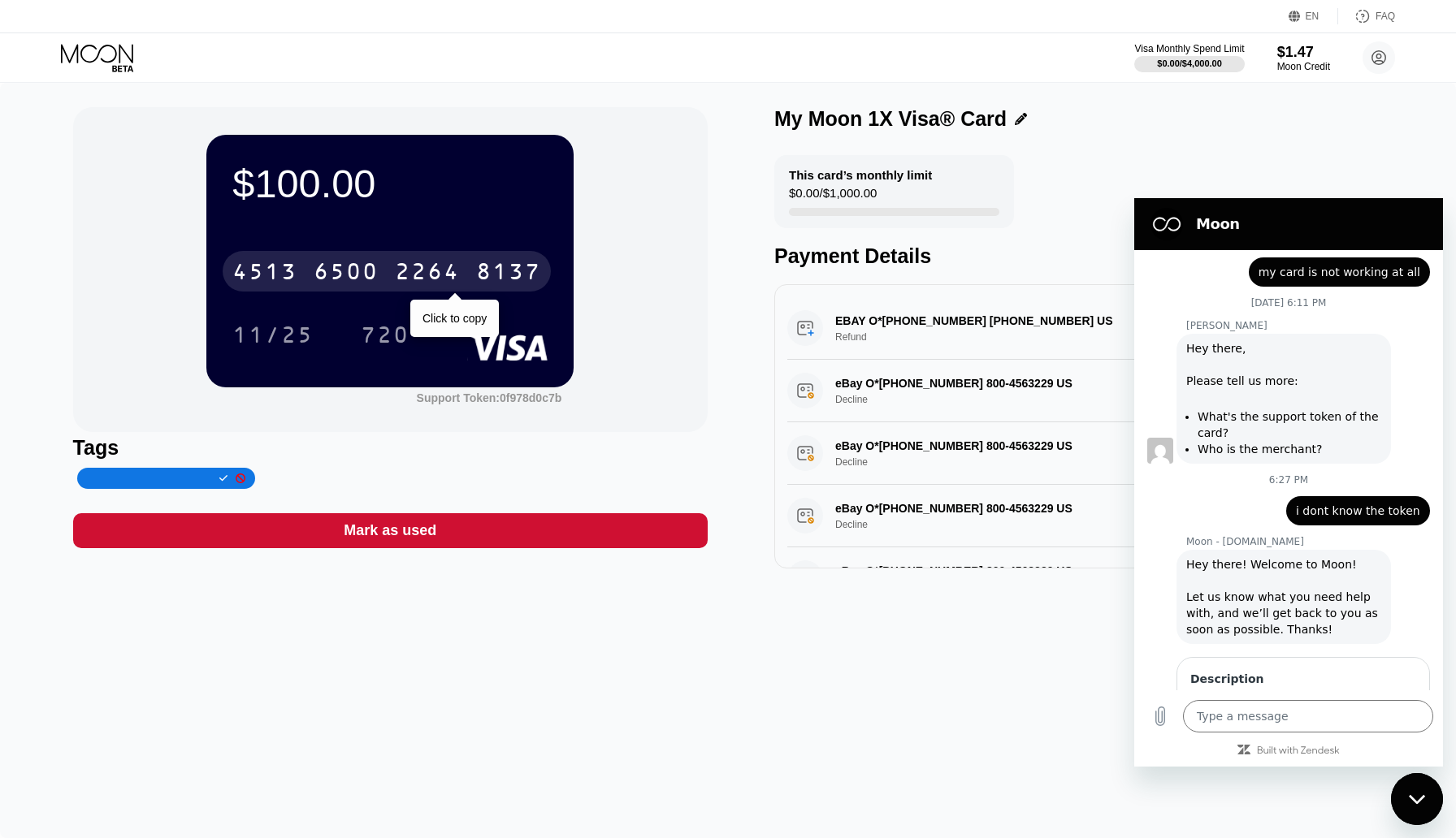
click at [492, 279] on div "8137" at bounding box center [508, 273] width 65 height 26
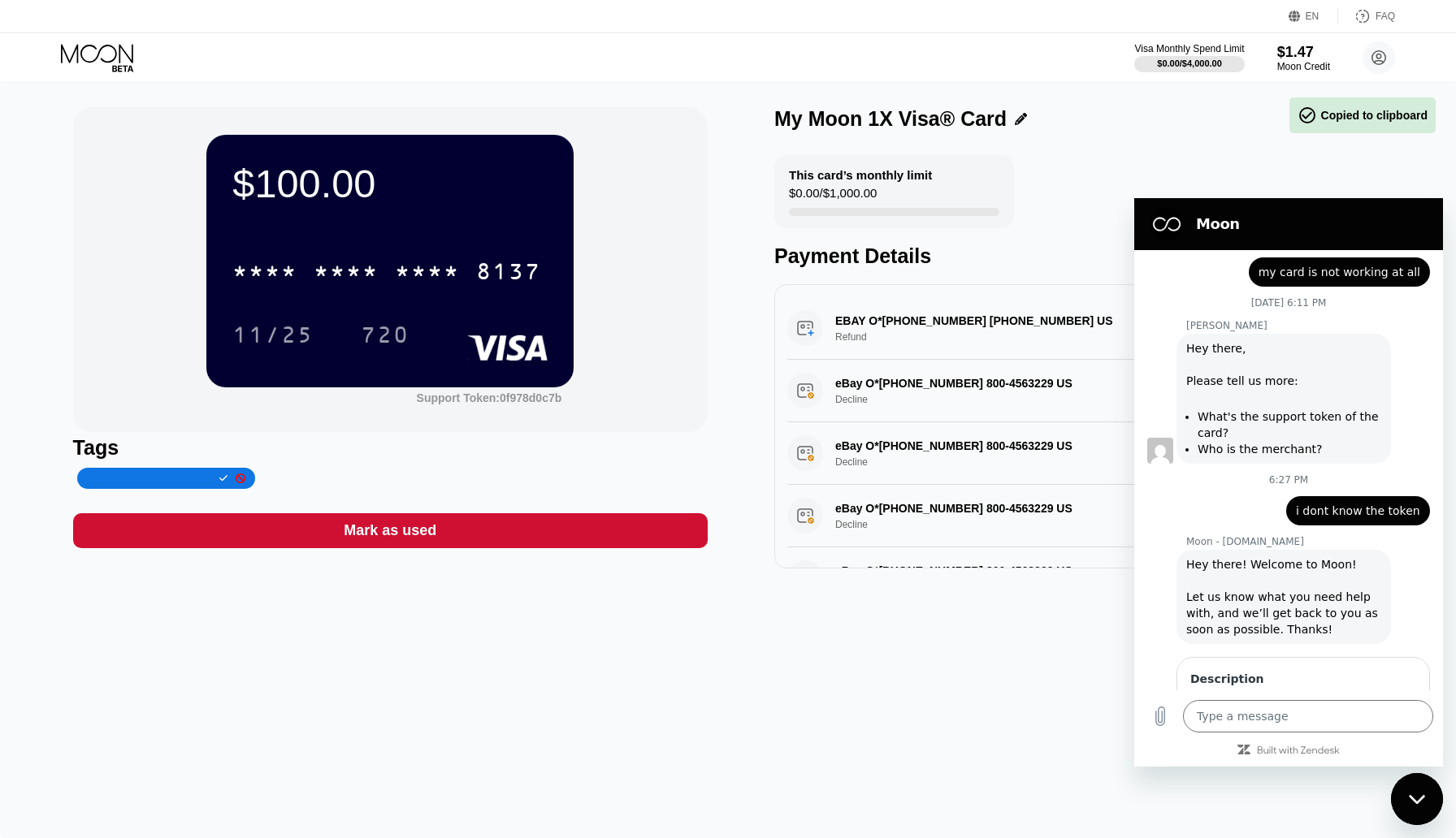
click at [298, 188] on div "$100.00" at bounding box center [390, 183] width 315 height 45
click at [1355, 134] on div "My Moon 1X Visa® Card" at bounding box center [1091, 123] width 634 height 32
